Goal: Task Accomplishment & Management: Manage account settings

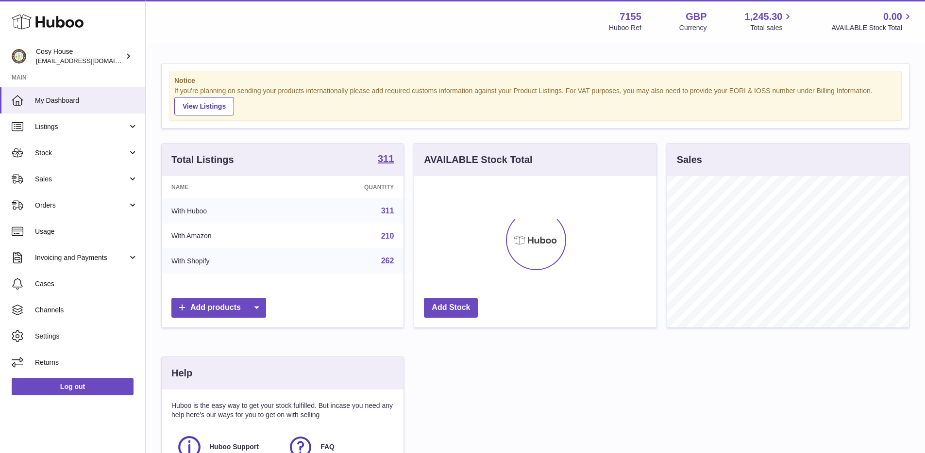
scroll to position [151, 242]
click at [68, 175] on span "Sales" at bounding box center [81, 179] width 93 height 9
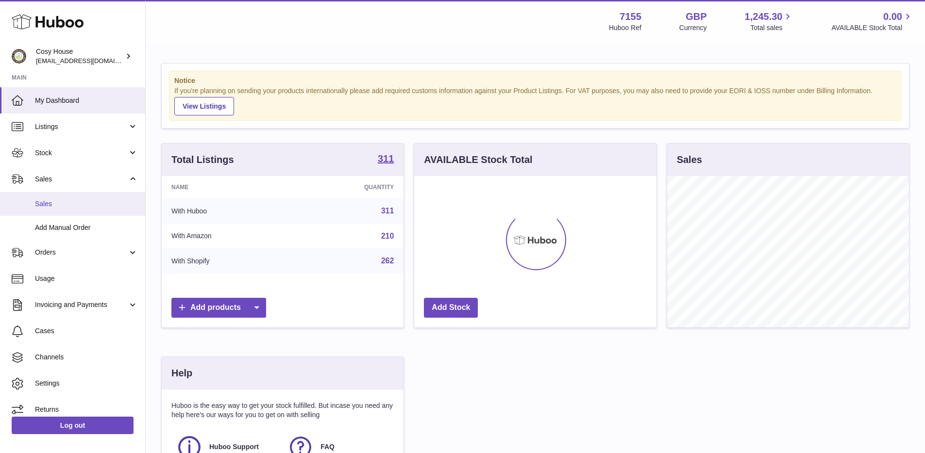
click at [78, 198] on link "Sales" at bounding box center [72, 204] width 145 height 24
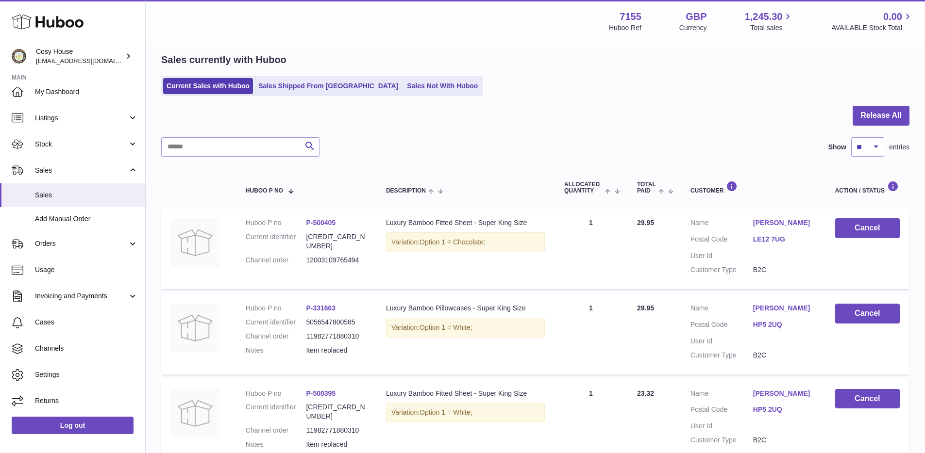
scroll to position [83, 0]
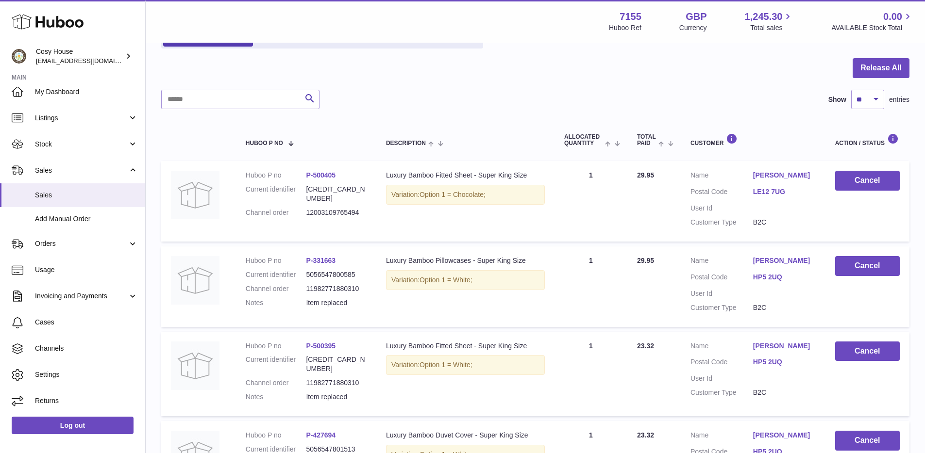
click at [260, 175] on dt "Huboo P no" at bounding box center [276, 175] width 61 height 9
drag, startPoint x: 245, startPoint y: 174, endPoint x: 472, endPoint y: 213, distance: 230.5
click at [469, 213] on tr "Huboo P no P-500405 Current identifier [CREDIT_CARD_NUMBER] Channel order 12003…" at bounding box center [535, 201] width 748 height 81
click at [472, 213] on td "Description Luxury Bamboo Fitted Sheet - Super King Size Variation: Option 1 = …" at bounding box center [465, 201] width 178 height 81
click at [71, 243] on span "Orders" at bounding box center [81, 243] width 93 height 9
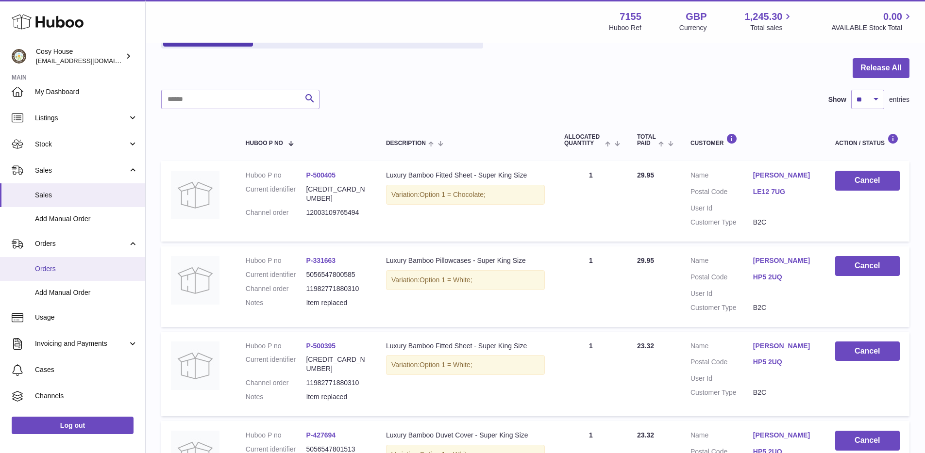
click at [67, 263] on link "Orders" at bounding box center [72, 269] width 145 height 24
